Goal: Task Accomplishment & Management: Manage account settings

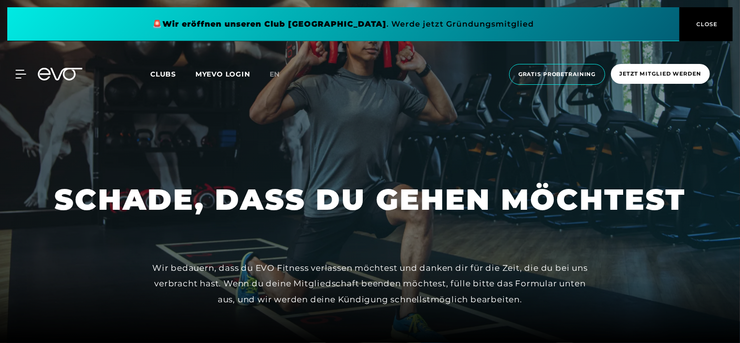
click at [315, 21] on span at bounding box center [343, 24] width 672 height 34
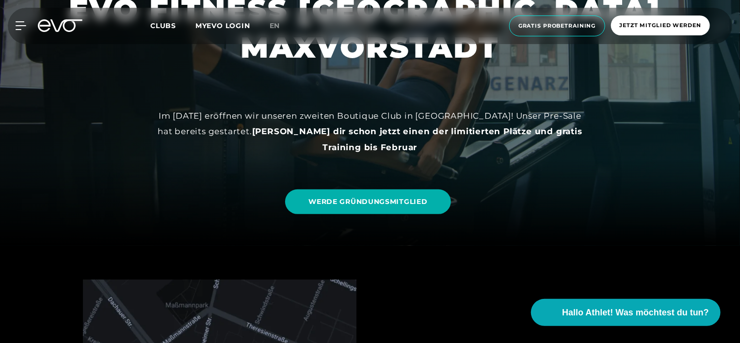
scroll to position [194, 0]
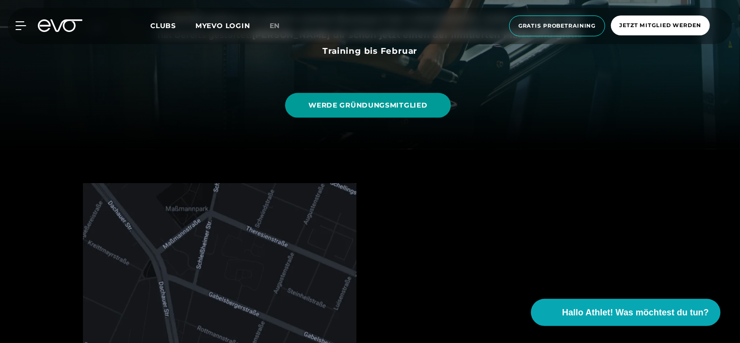
click at [382, 106] on span "WERDE GRÜNDUNGSMITGLIED" at bounding box center [368, 105] width 119 height 10
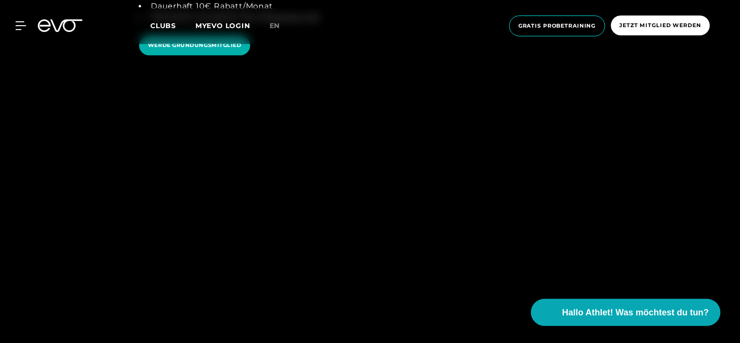
scroll to position [1261, 0]
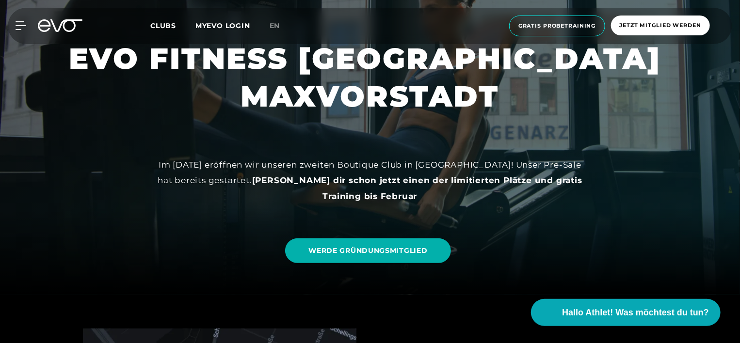
scroll to position [0, 0]
